Goal: Register for event/course

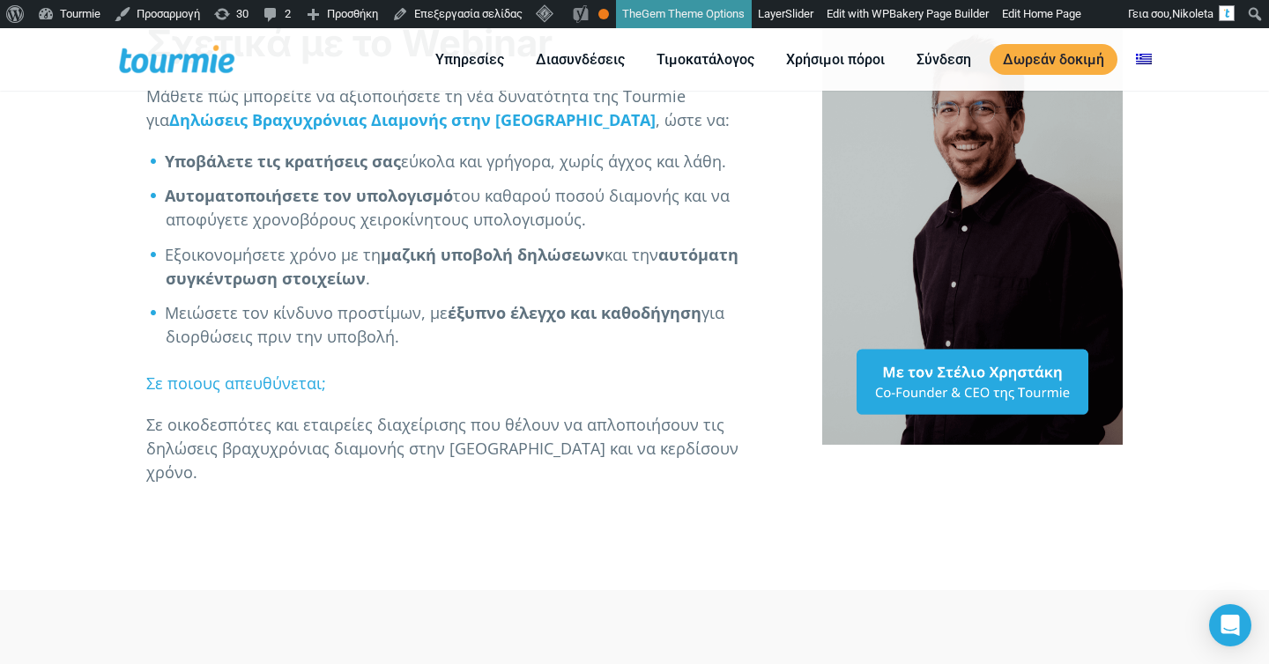
scroll to position [484, 0]
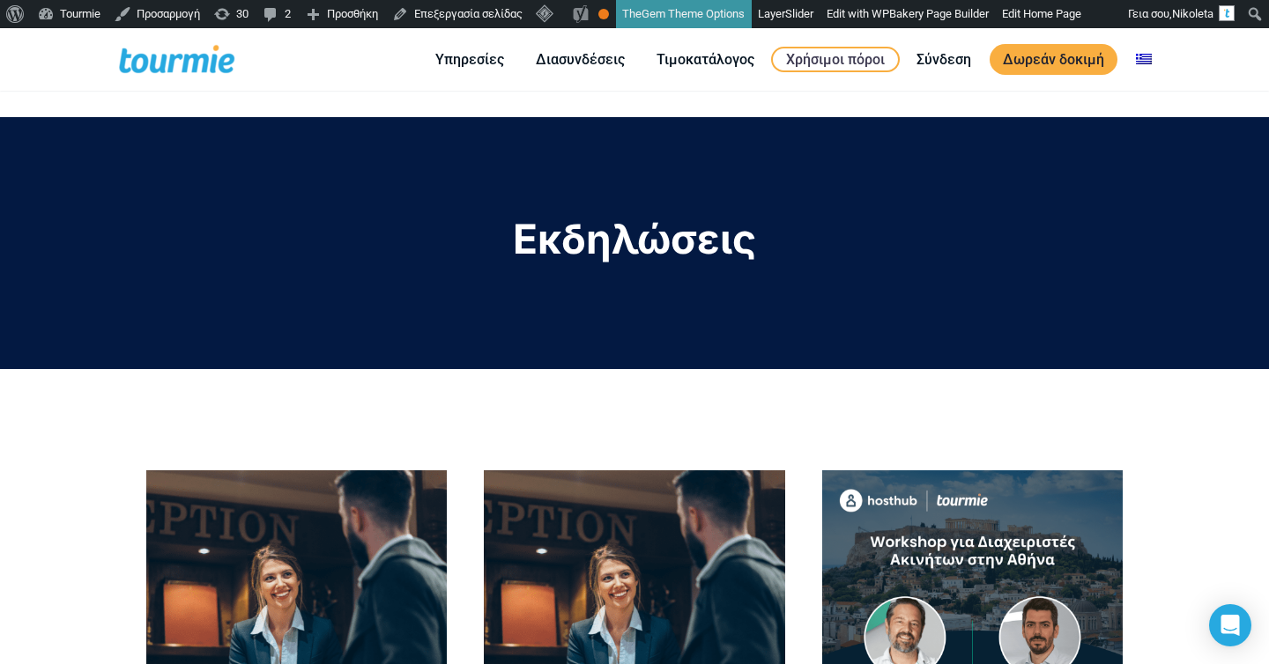
scroll to position [427, 0]
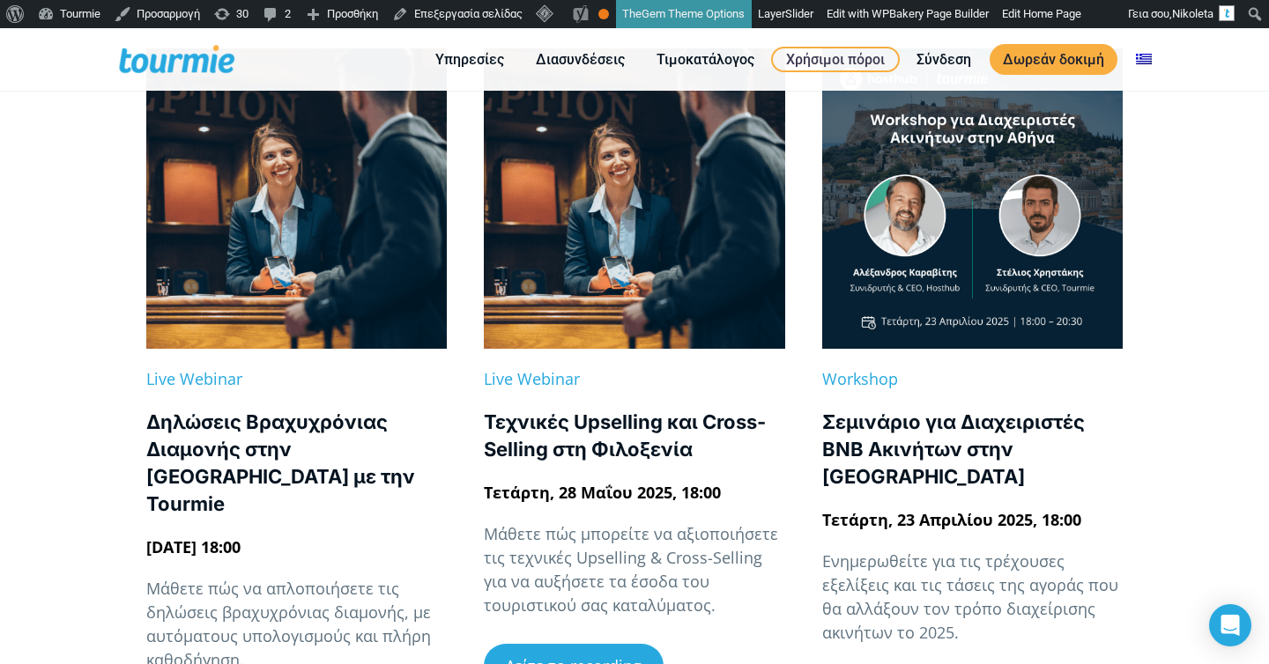
scroll to position [462, 0]
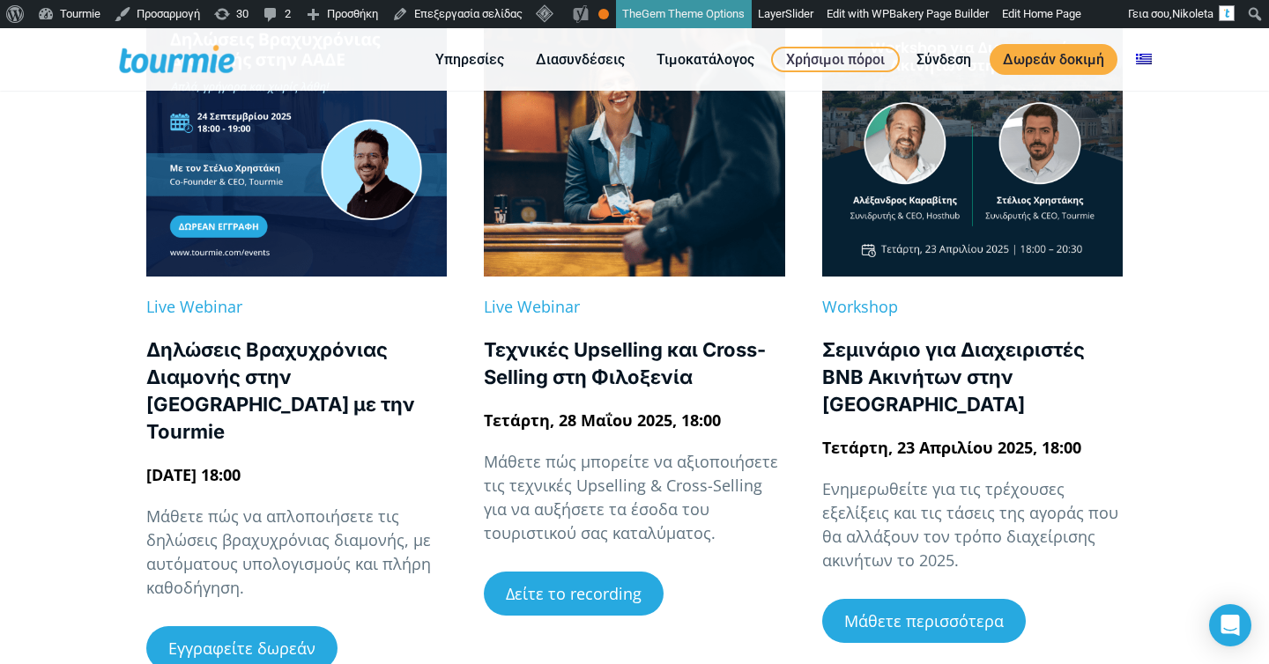
scroll to position [530, 0]
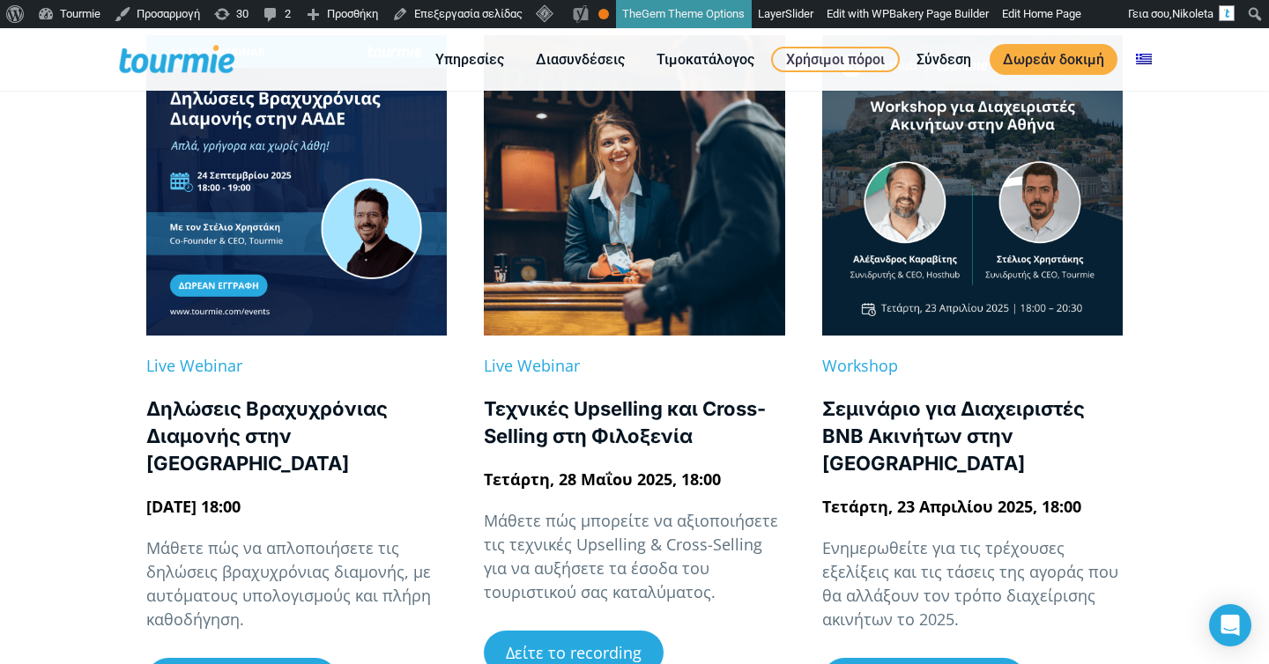
scroll to position [437, 0]
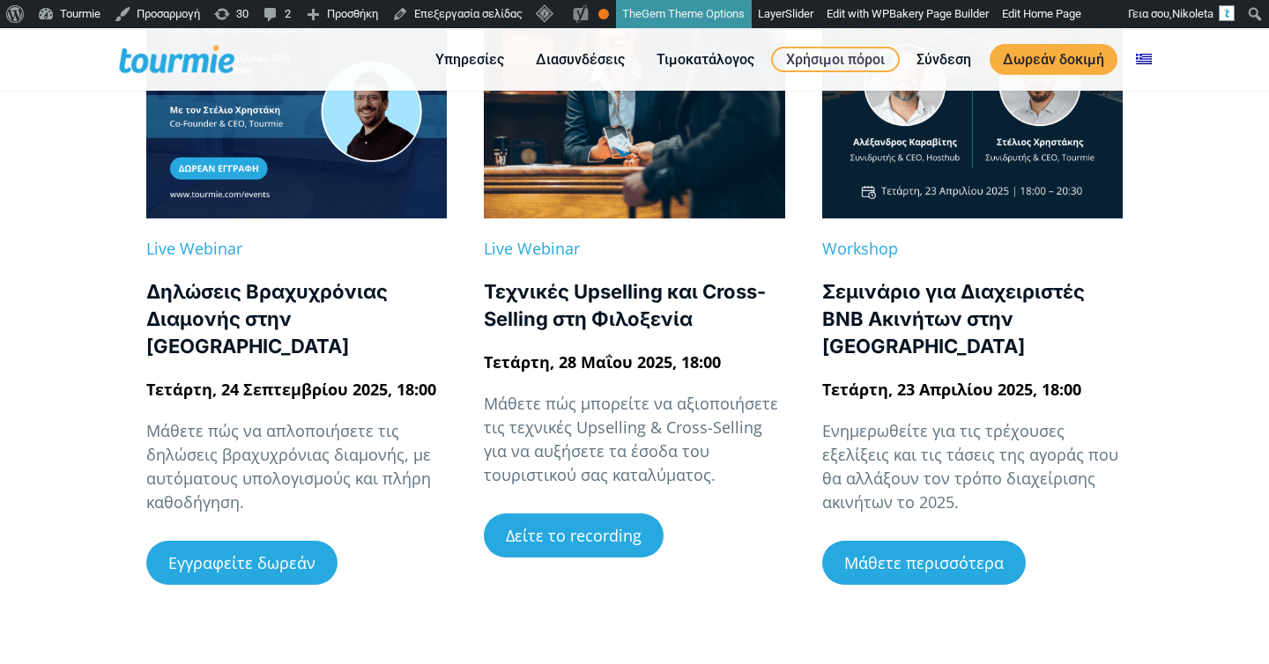
scroll to position [426, 0]
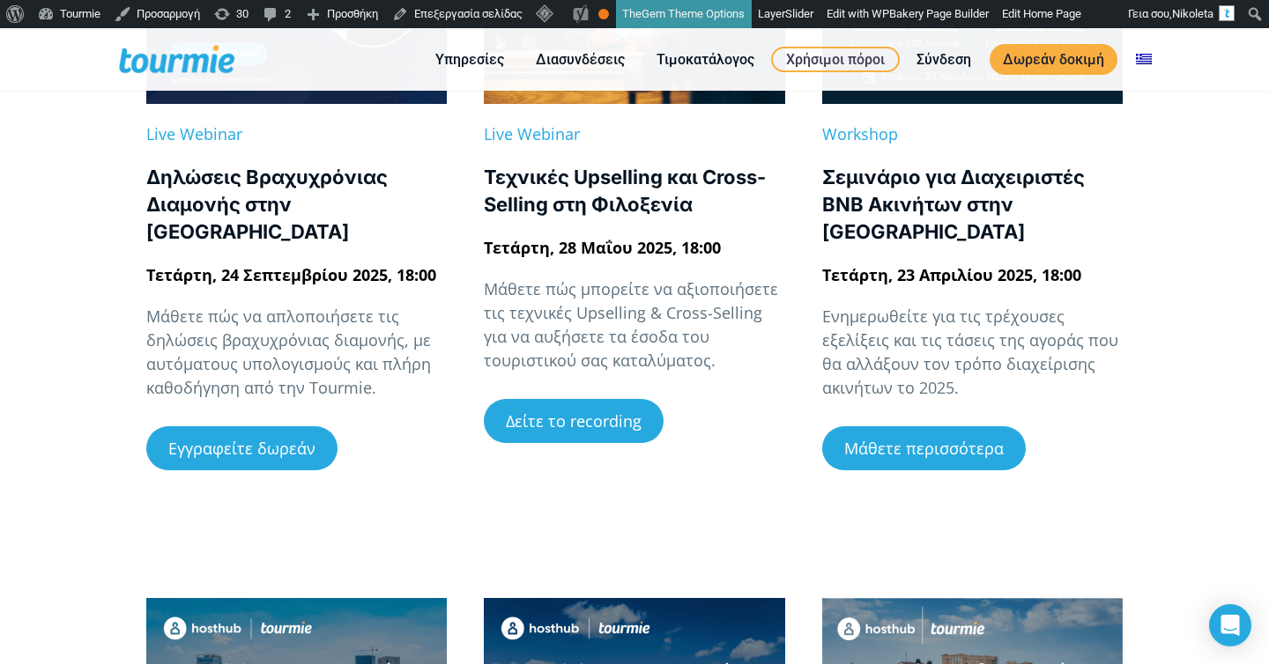
scroll to position [551, 0]
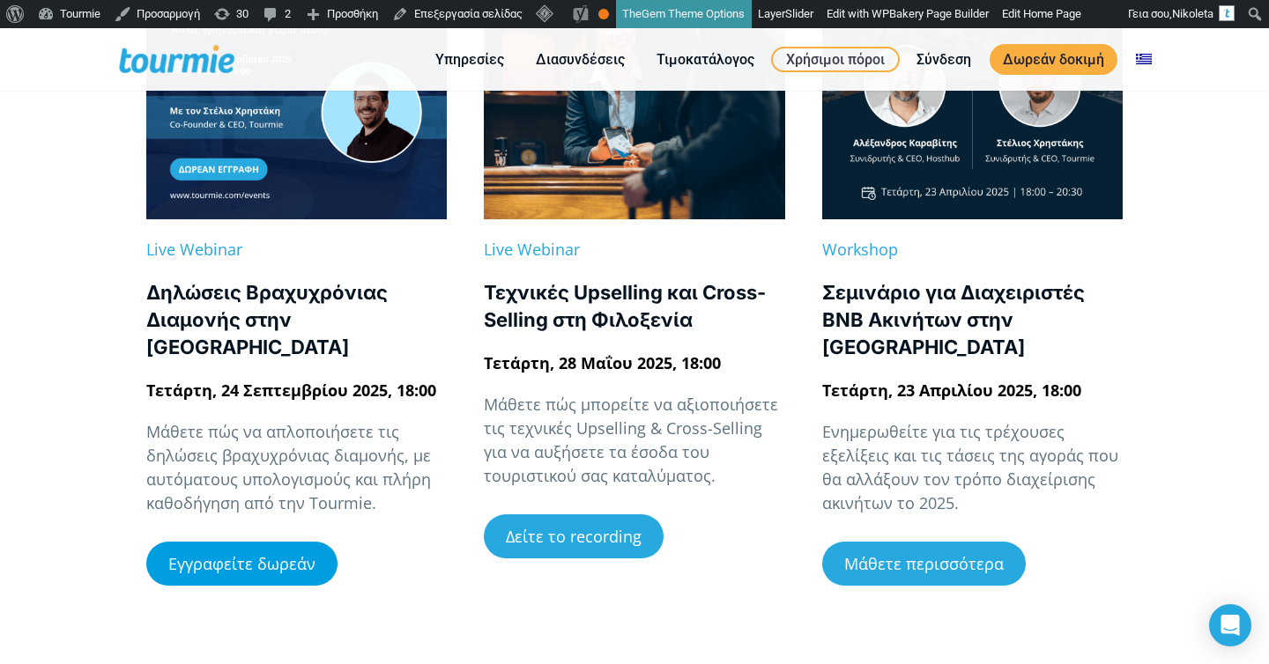
click at [211, 556] on span "Εγγραφείτε δωρεάν" at bounding box center [241, 564] width 147 height 16
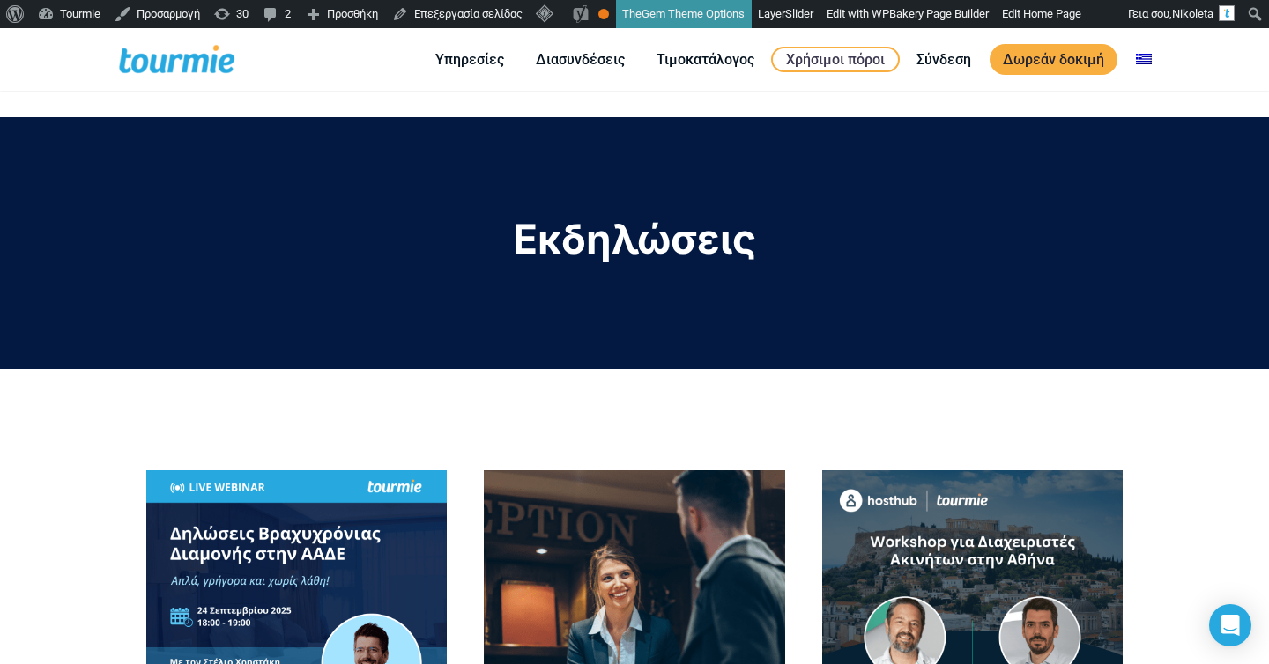
scroll to position [240, 0]
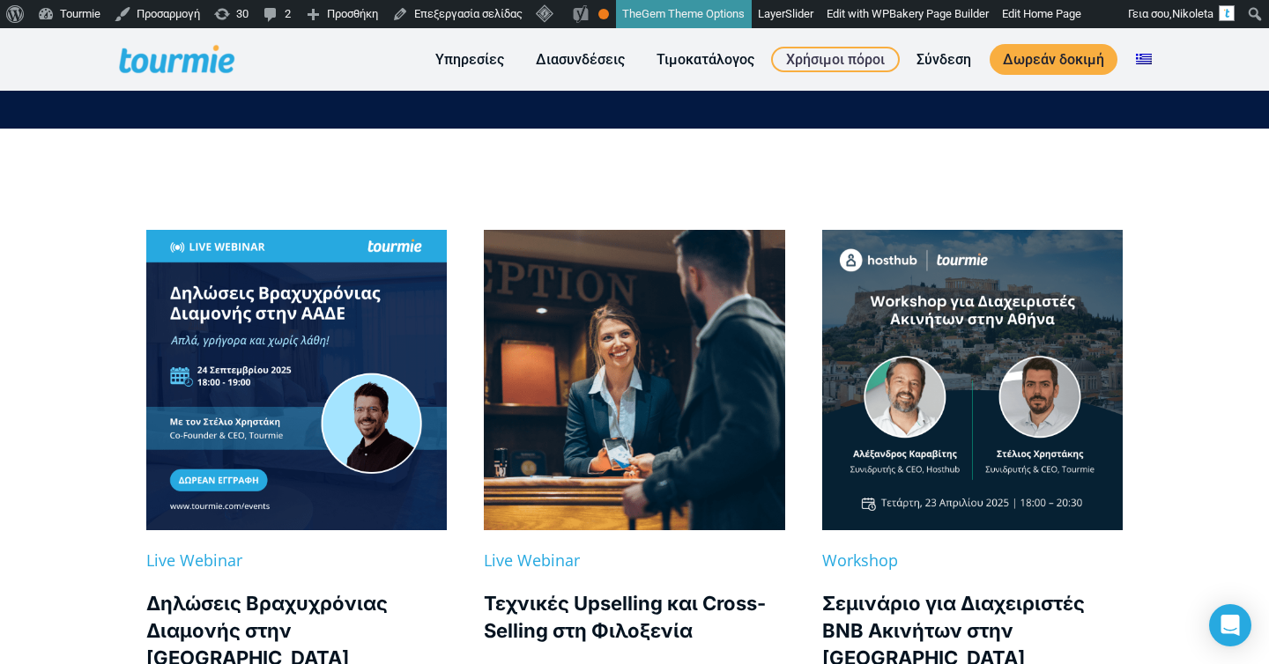
click at [260, 406] on link at bounding box center [296, 380] width 300 height 300
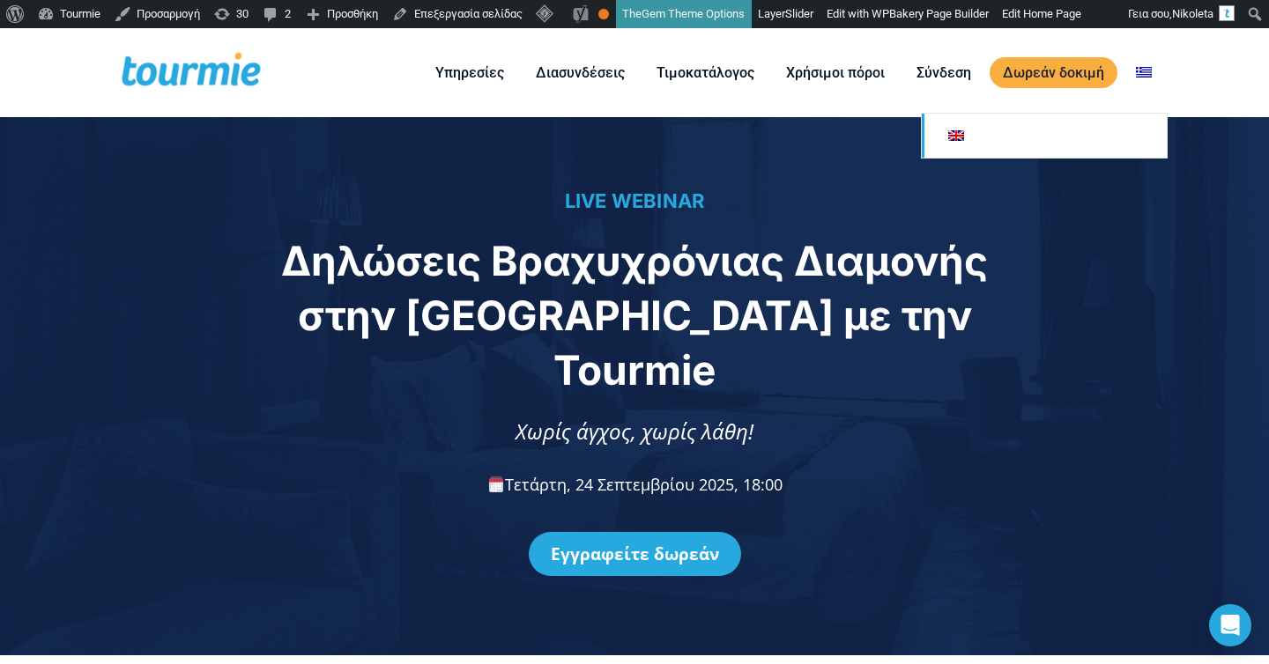
click at [1112, 137] on link at bounding box center [1043, 136] width 245 height 44
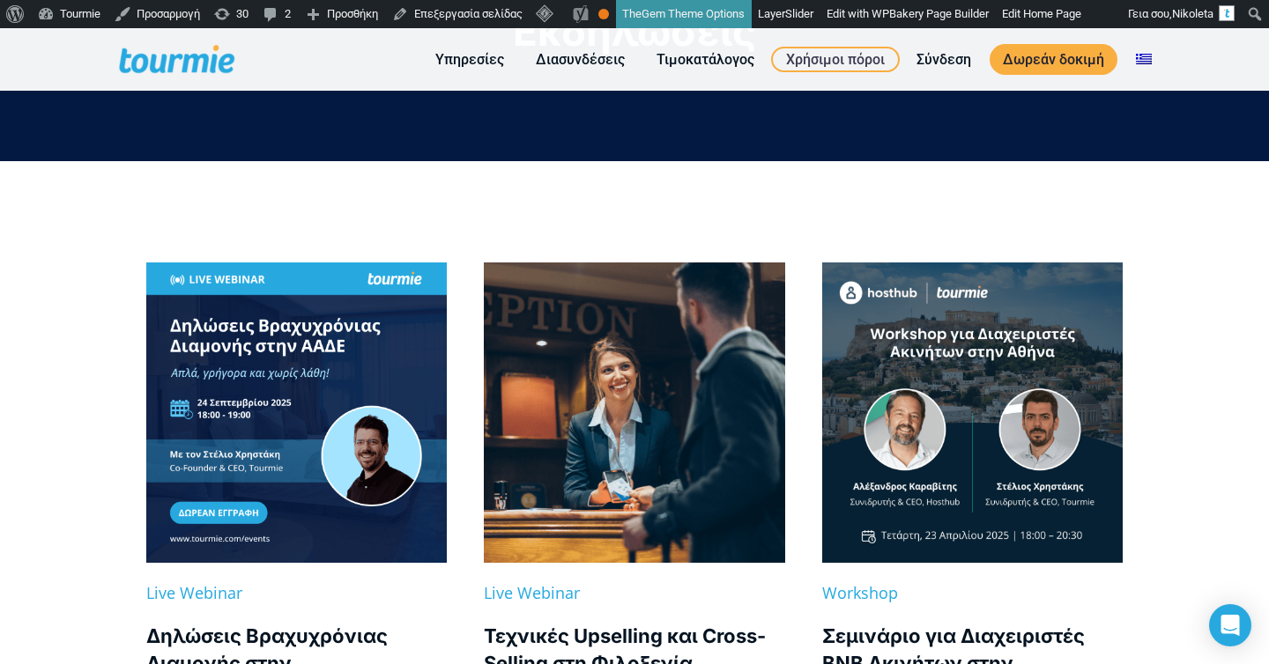
scroll to position [213, 0]
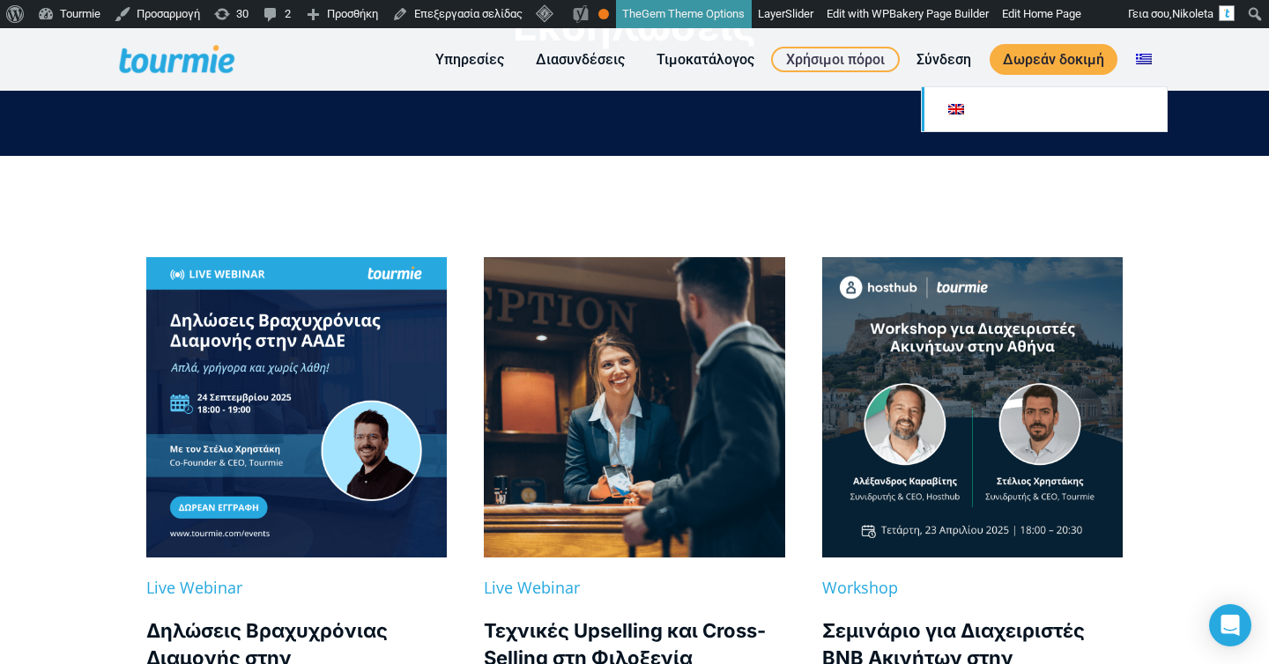
click at [1106, 117] on link at bounding box center [1043, 109] width 245 height 44
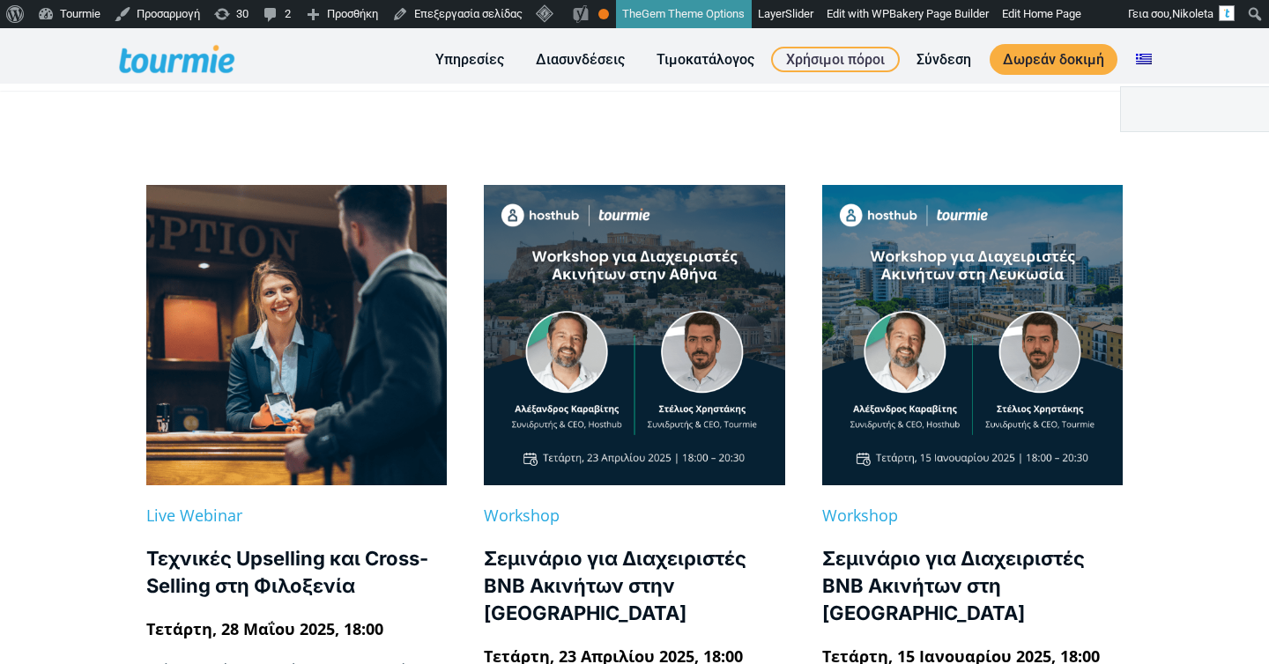
scroll to position [193, 0]
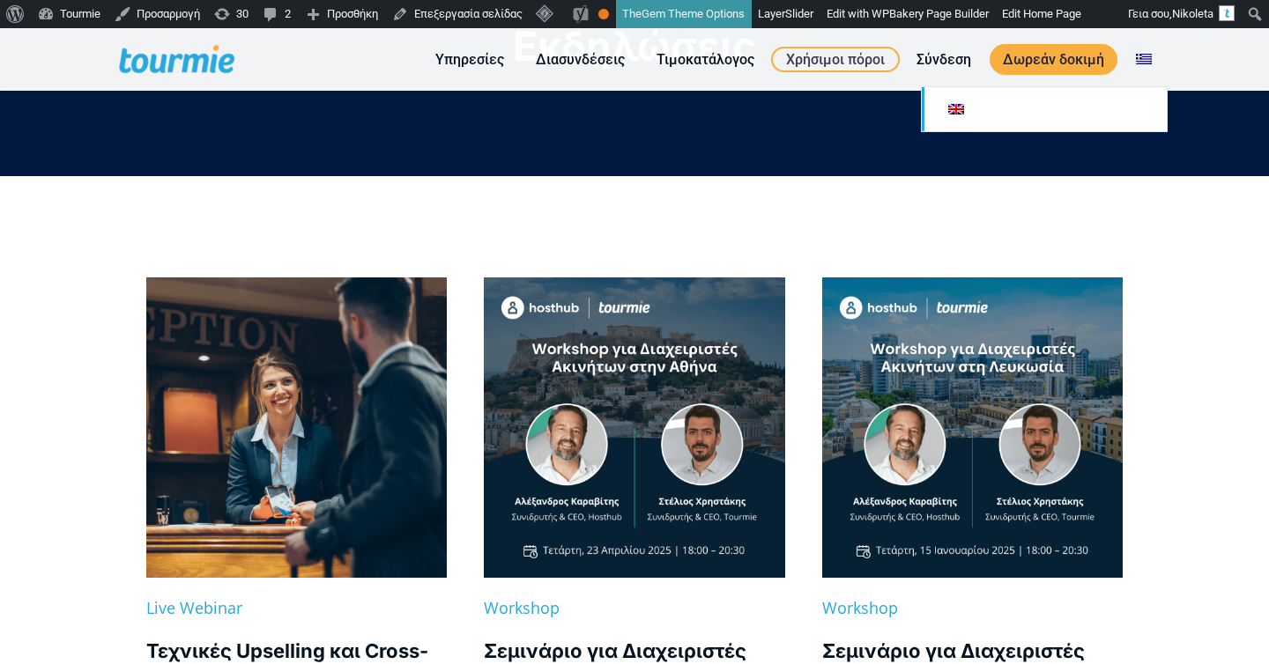
click at [1117, 129] on link at bounding box center [1043, 109] width 245 height 44
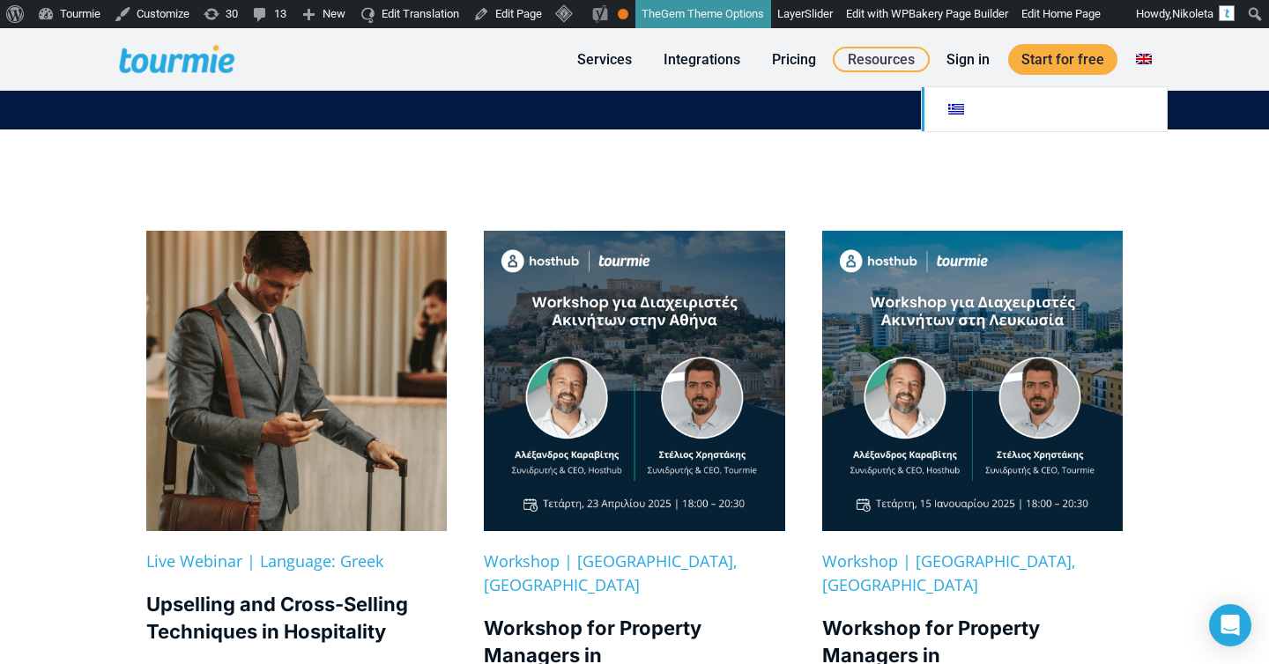
click at [1098, 104] on link at bounding box center [1043, 109] width 245 height 44
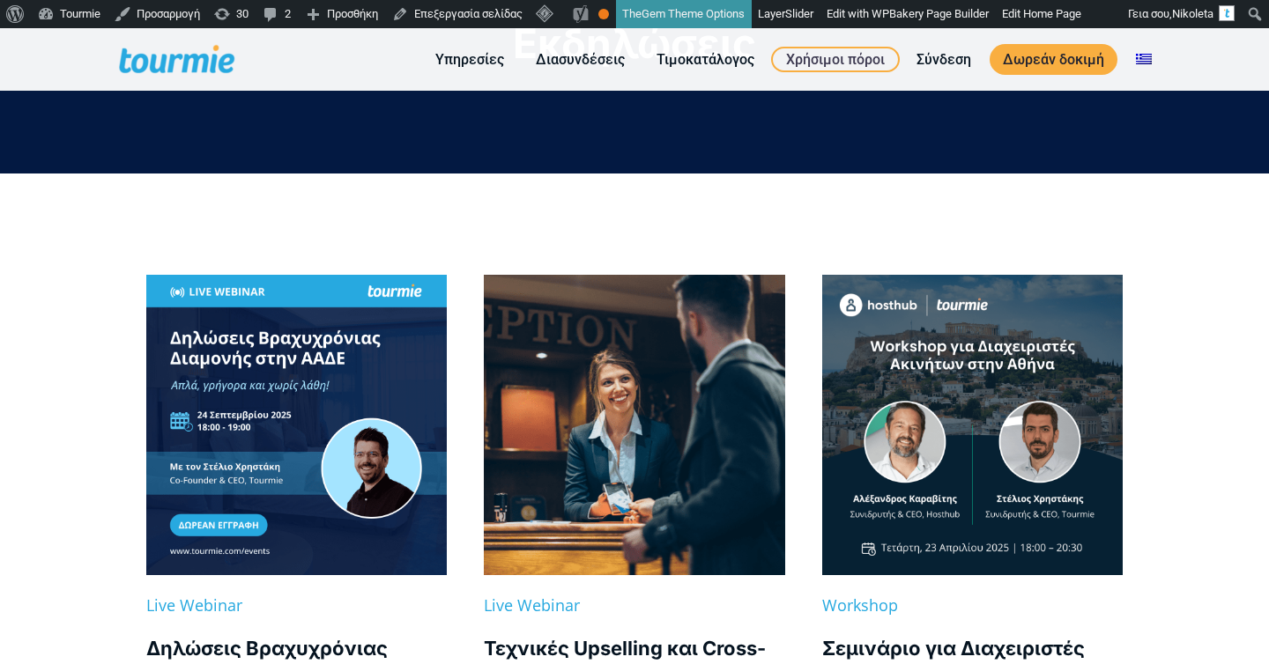
scroll to position [396, 0]
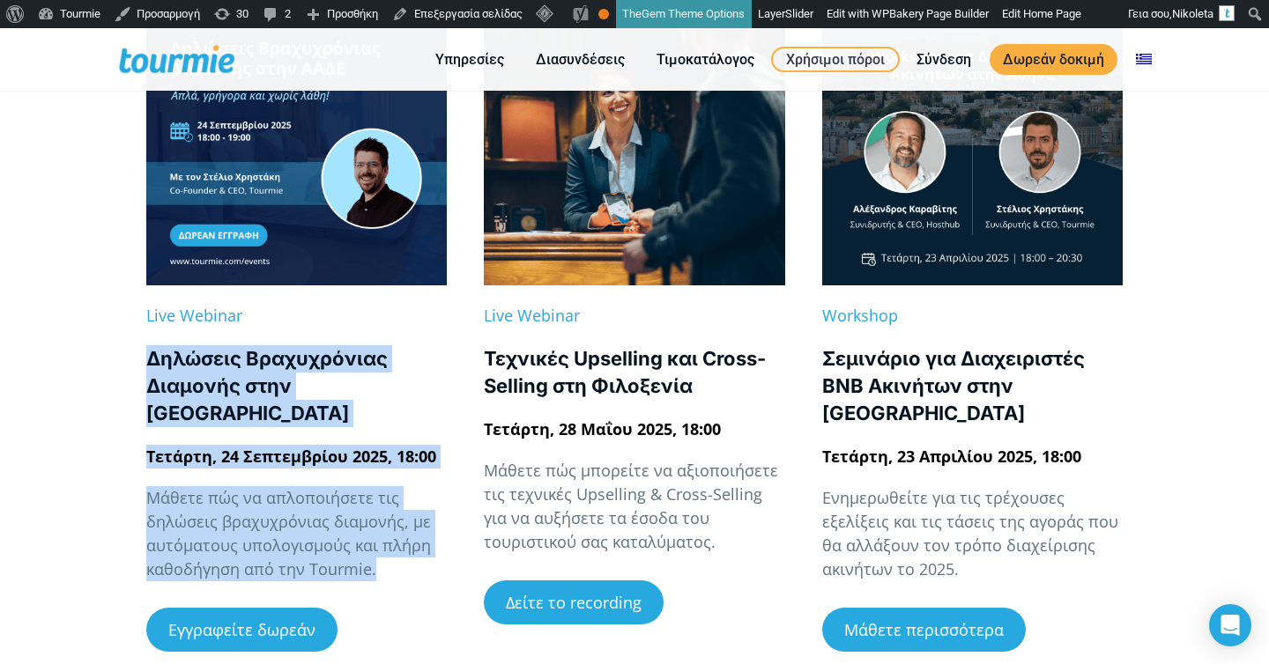
drag, startPoint x: 382, startPoint y: 548, endPoint x: 97, endPoint y: 348, distance: 348.5
click at [97, 348] on div "Live Webinar Δηλώσεις Βραχυχρόνιας Διαμονής στην ΑΑΔΕ Τετάρτη, 24 Σεπτεμβρίου 2…" at bounding box center [634, 281] width 1269 height 795
copy div "Δηλώσεις Βραχυχρόνιας Διαμονής στην ΑΑΔΕ Τετάρτη, 24 Σεπτεμβρίου 2025, 18:00 Μά…"
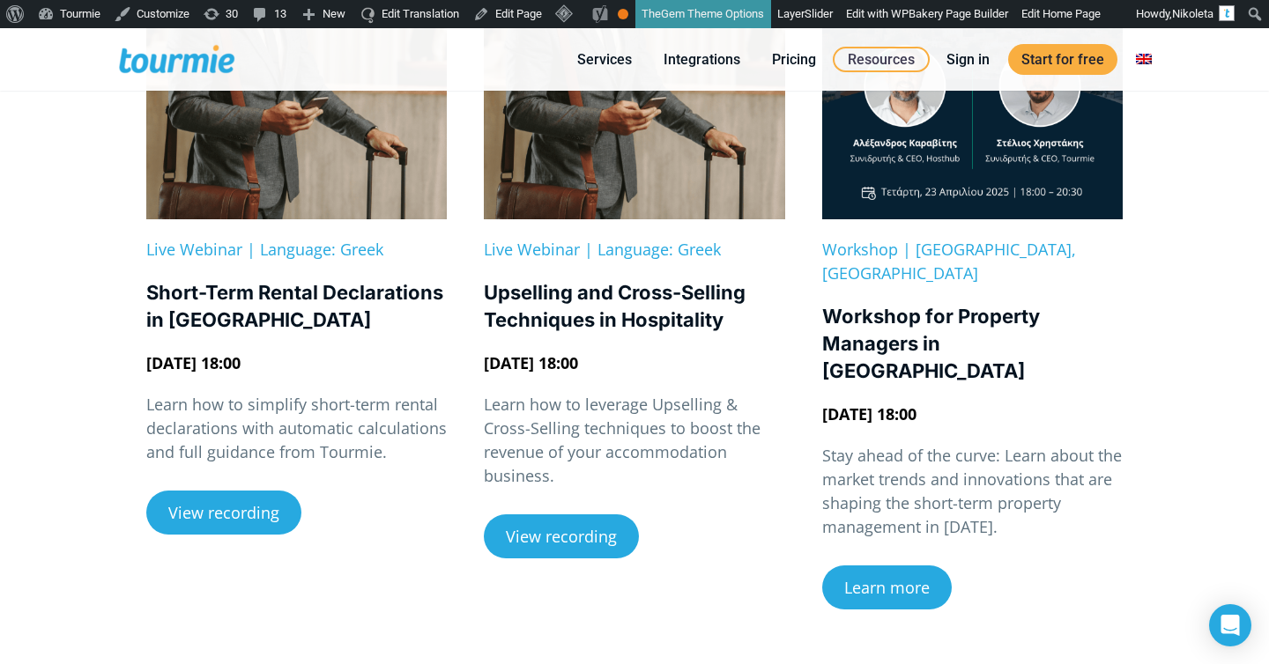
scroll to position [461, 0]
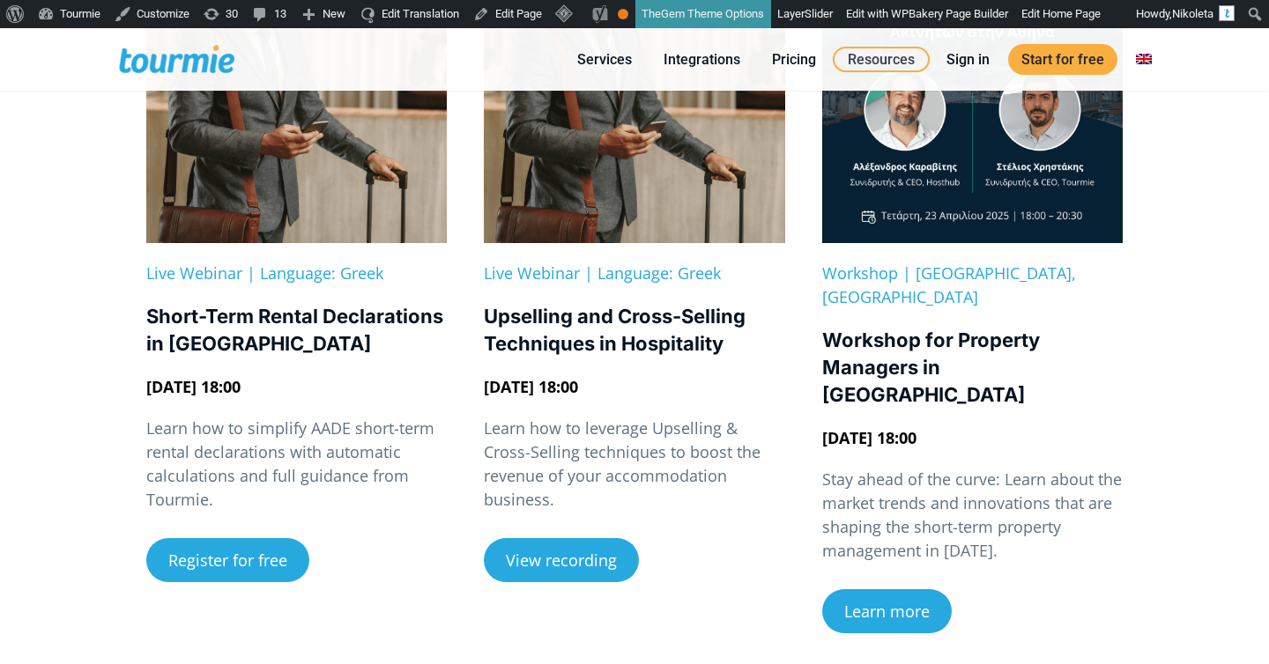
scroll to position [446, 0]
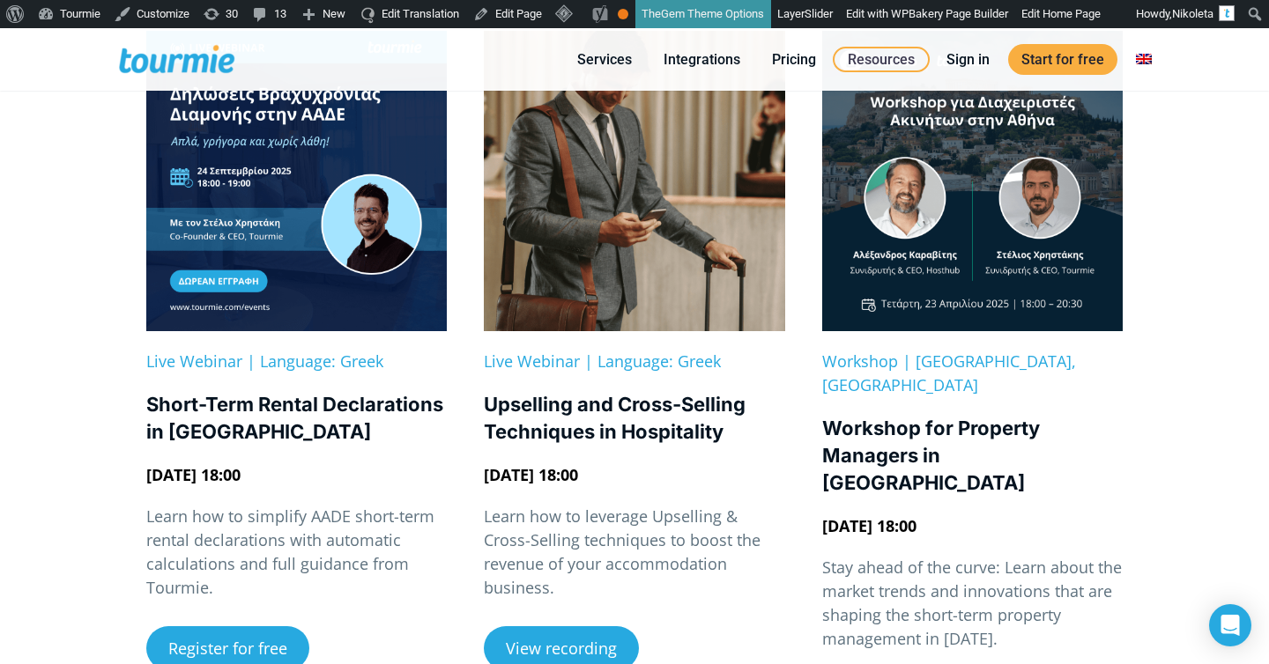
scroll to position [413, 0]
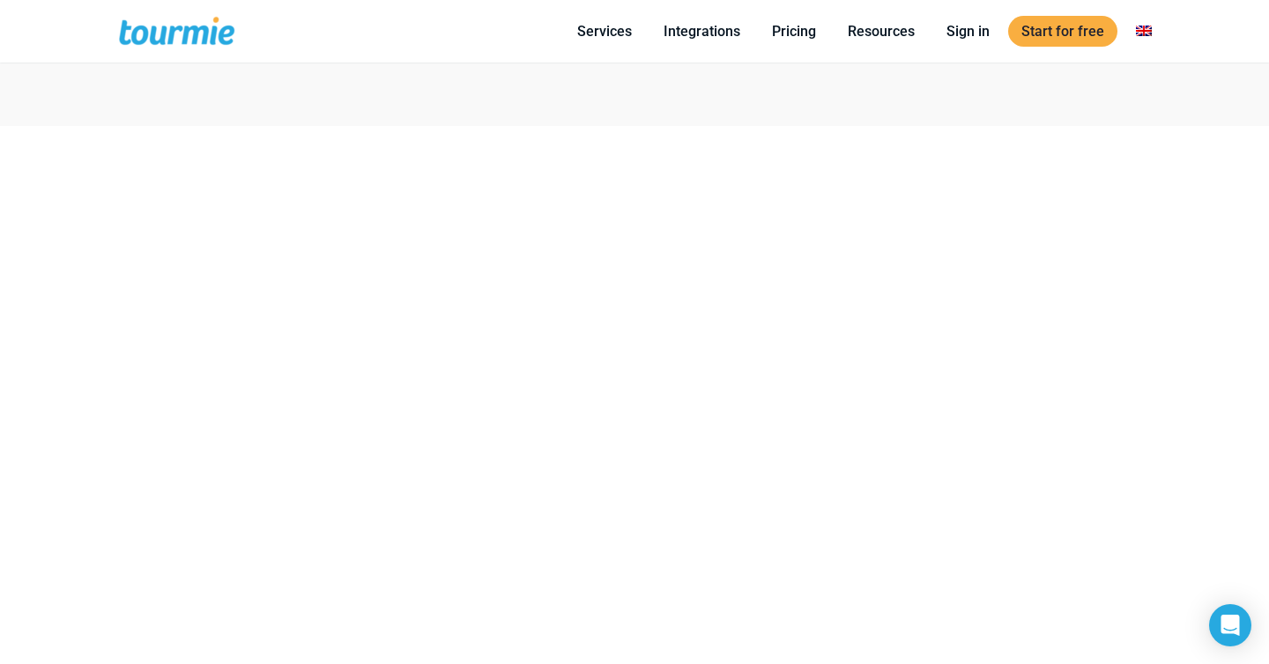
scroll to position [1077, 0]
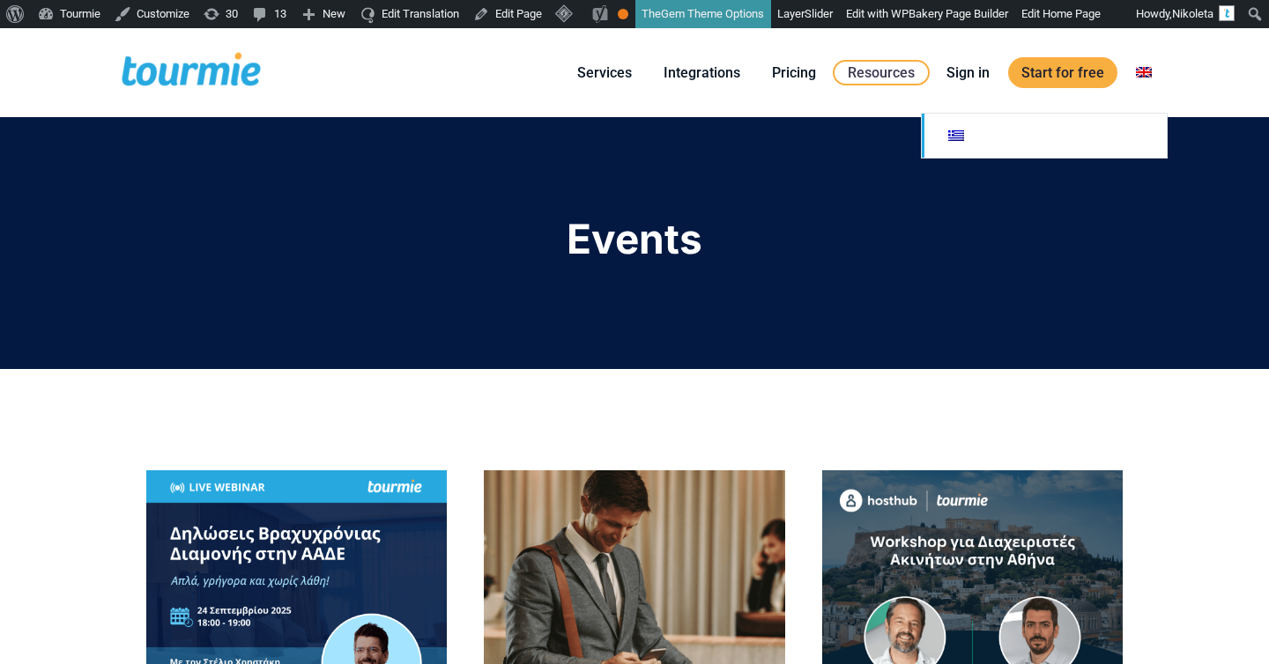
click at [1098, 132] on link at bounding box center [1043, 136] width 245 height 44
click at [1046, 133] on link at bounding box center [1043, 136] width 245 height 44
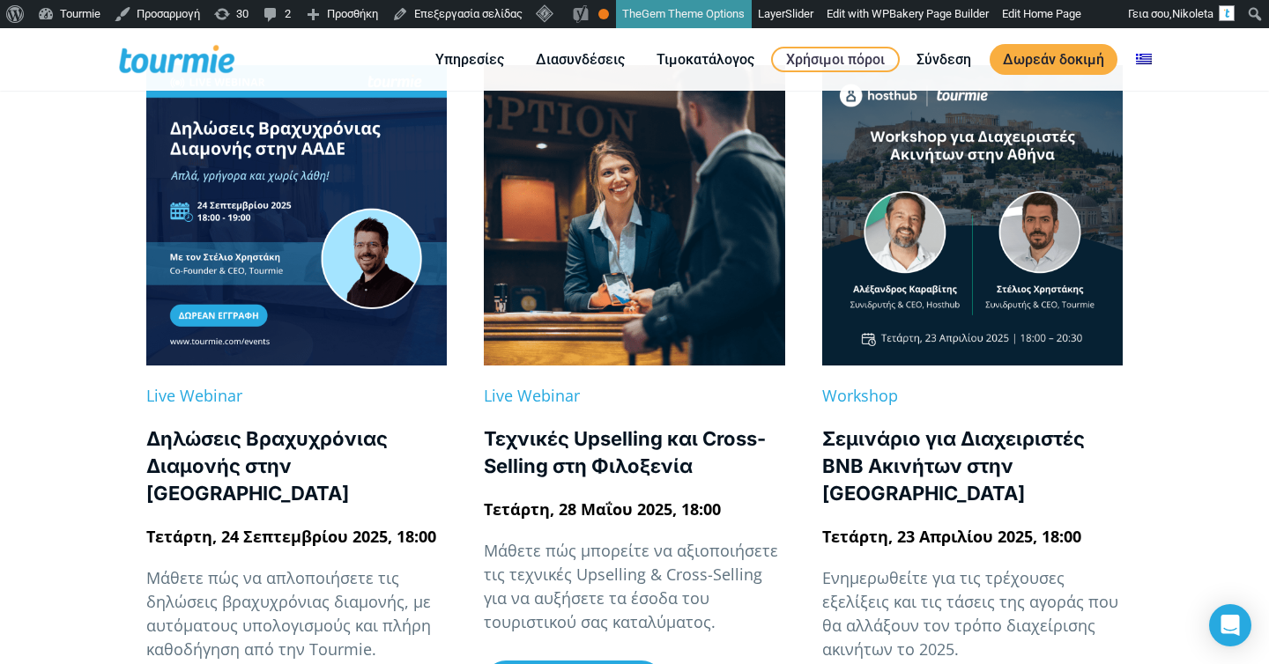
scroll to position [365, 0]
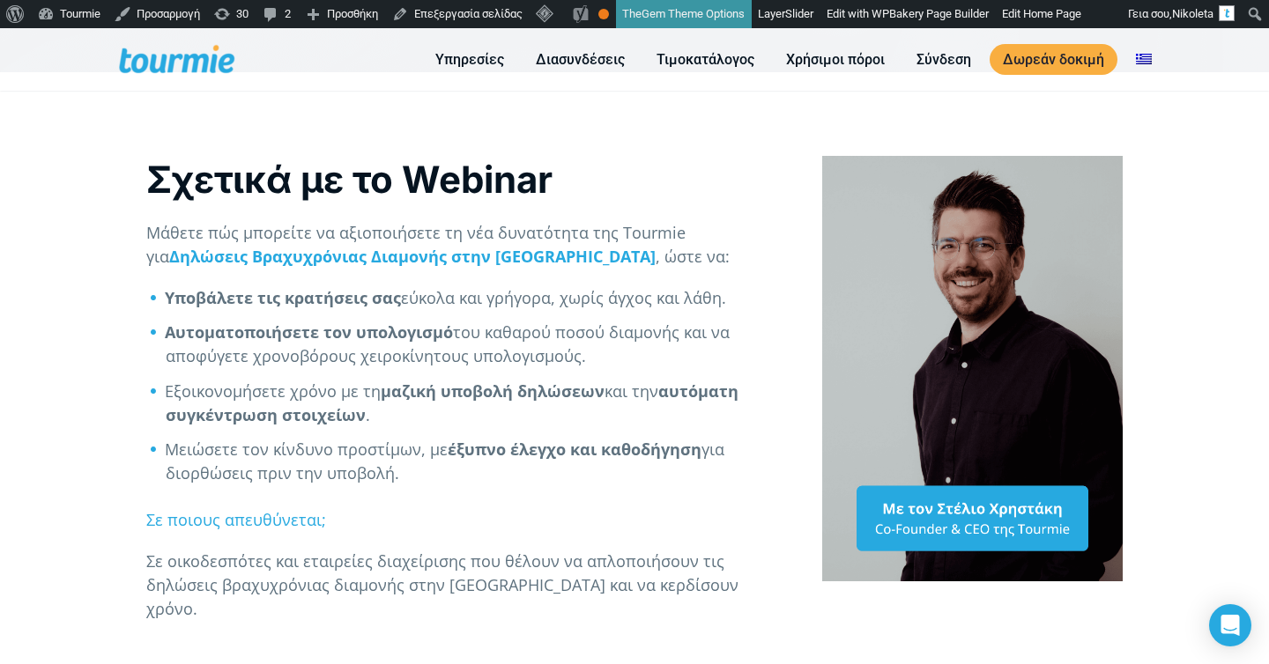
scroll to position [516, 0]
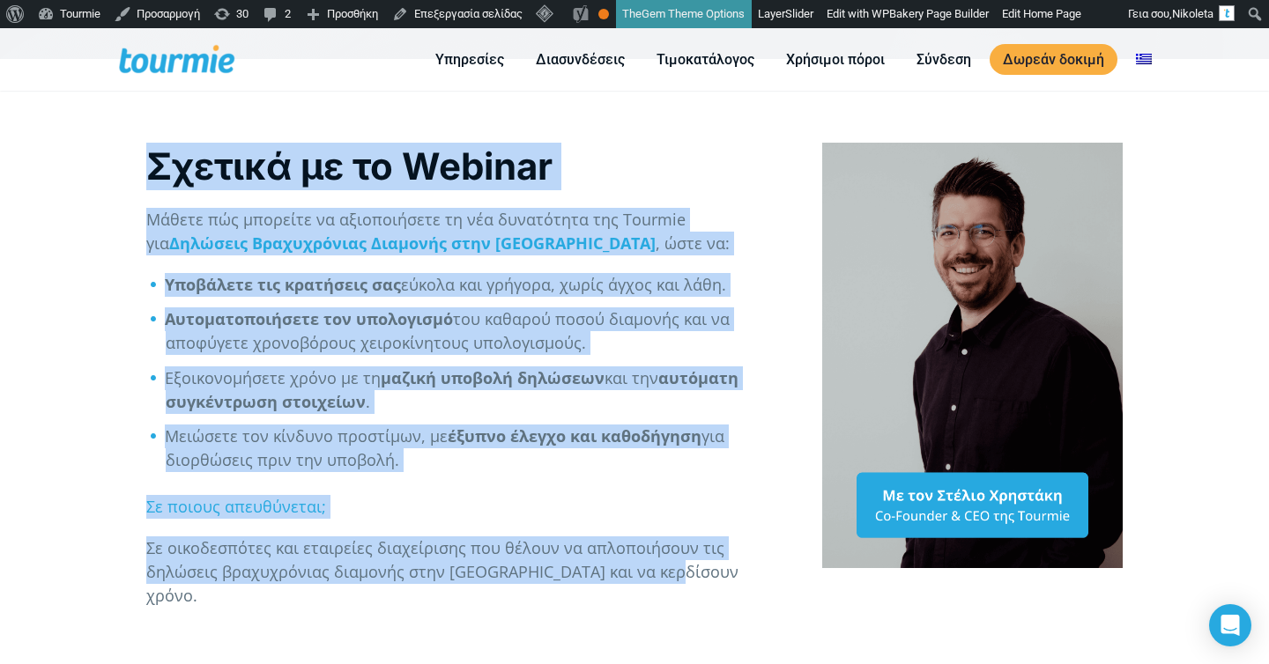
drag, startPoint x: 612, startPoint y: 637, endPoint x: 444, endPoint y: 126, distance: 537.9
click at [444, 126] on div "Σχετικά με το Webinar Μάθετε πώς μπορείτε να αξιοποιήσετε τη νέα δυνατότητα της…" at bounding box center [634, 386] width 1269 height 655
click at [440, 192] on div "Σχετικά με το Webinar Μάθετε πώς μπορείτε να αξιοποιήσετε τη νέα δυνατότητα της…" at bounding box center [465, 384] width 639 height 483
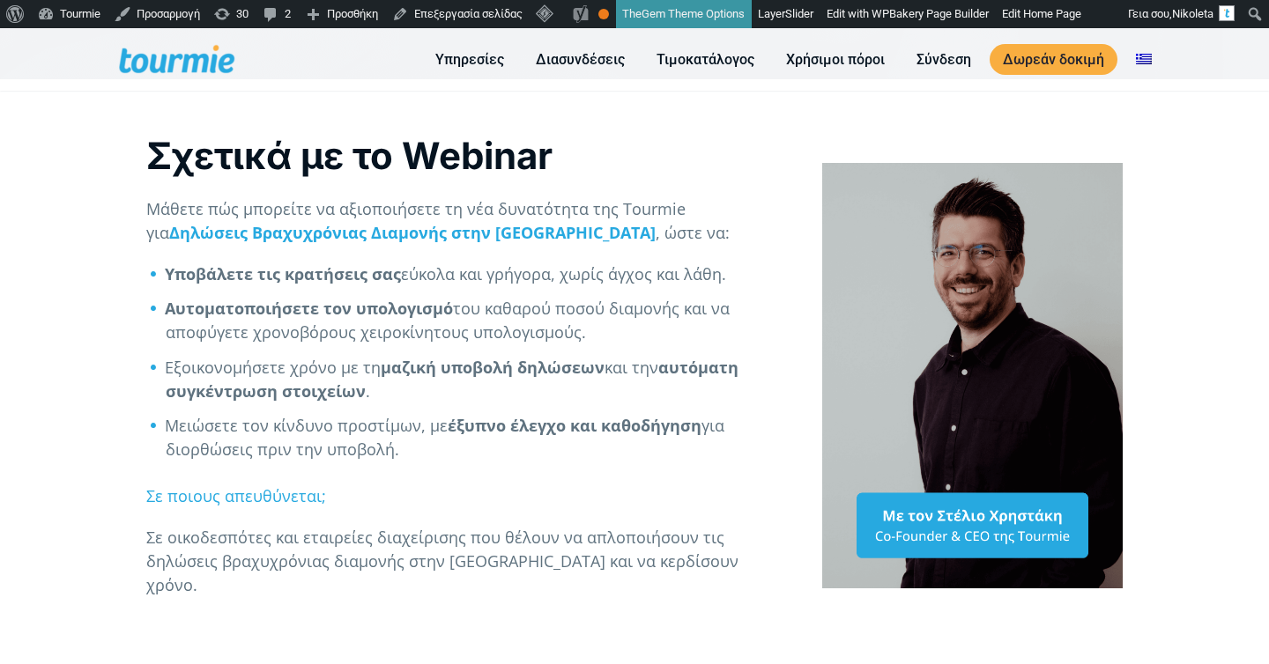
scroll to position [586, 0]
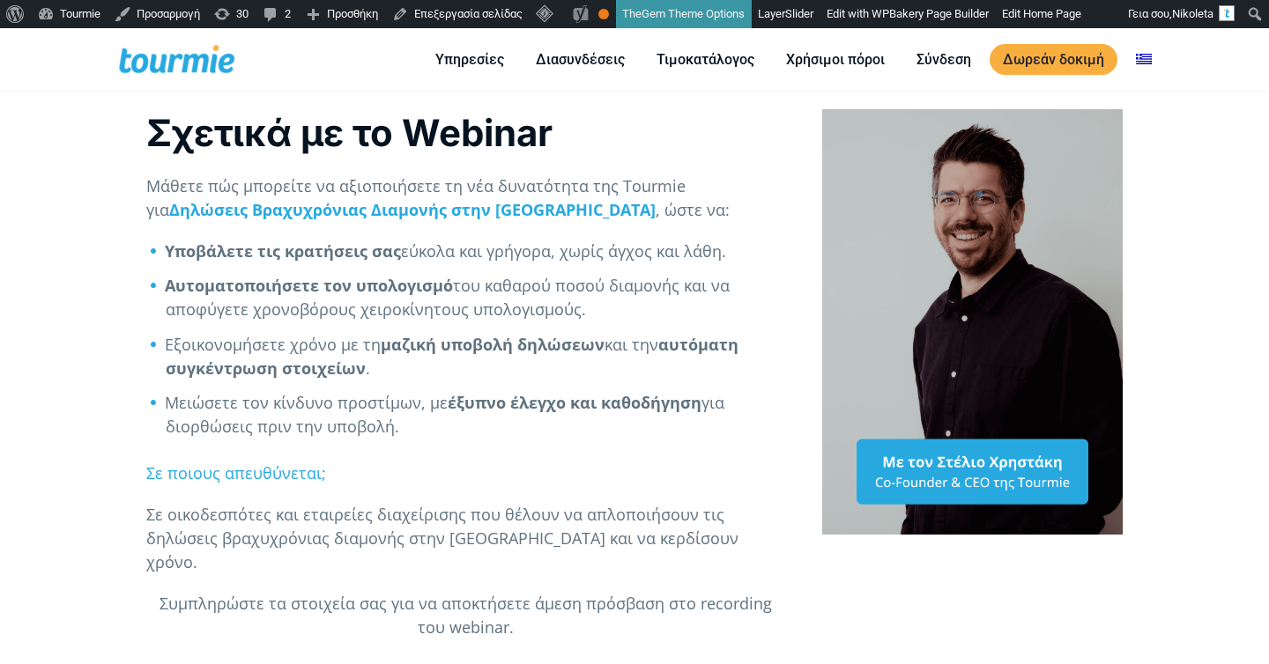
scroll to position [551, 0]
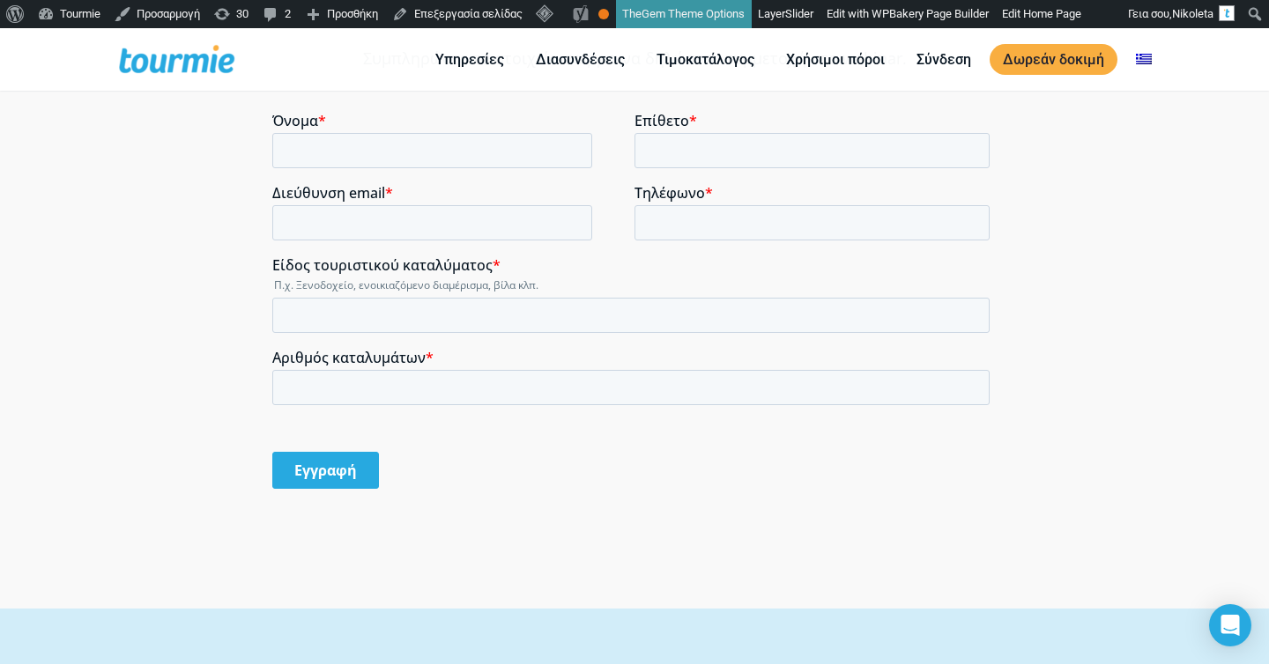
scroll to position [1290, 0]
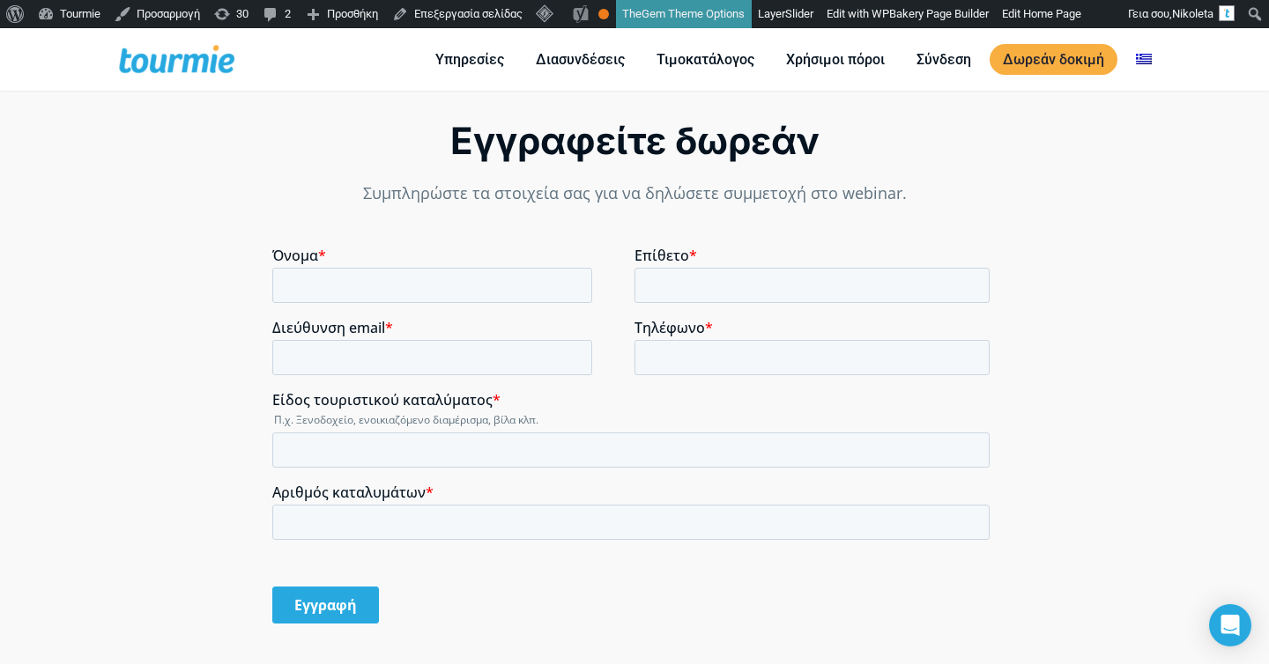
drag, startPoint x: 225, startPoint y: 423, endPoint x: 60, endPoint y: 189, distance: 285.7
click at [225, 423] on div "Εγγραφείτε δωρεάν Συμπληρώστε τα στοιχεία σας για να δηλώσετε συμμετοχή στο web…" at bounding box center [634, 386] width 1269 height 715
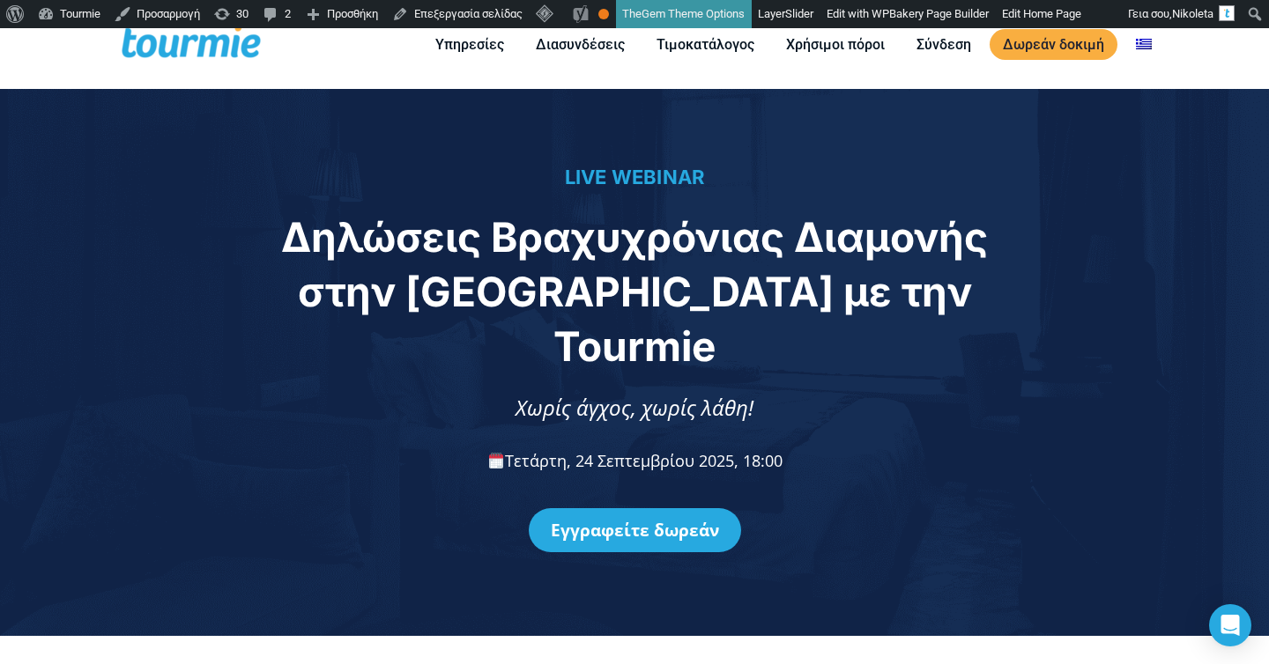
scroll to position [0, 0]
